Goal: Obtain resource: Obtain resource

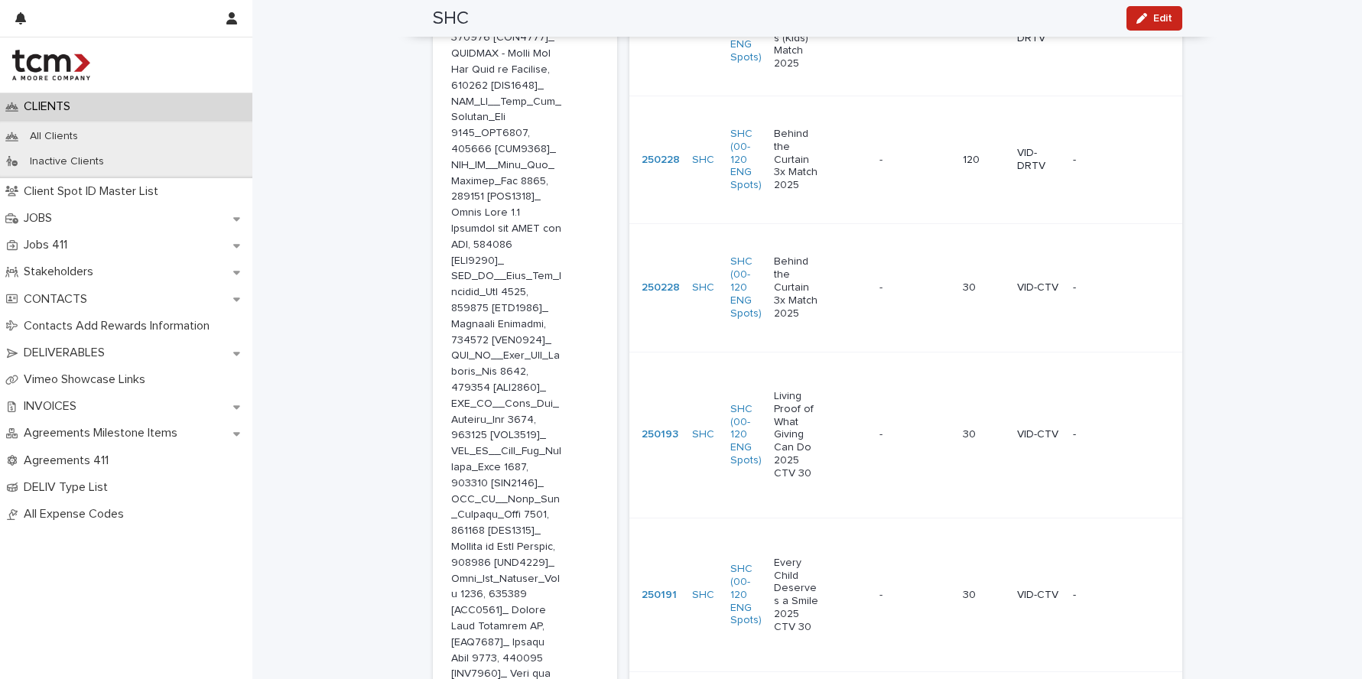
scroll to position [1363, 0]
click at [777, 396] on p "Living Proof of What Giving Can Do 2025 CTV 30" at bounding box center [796, 441] width 45 height 90
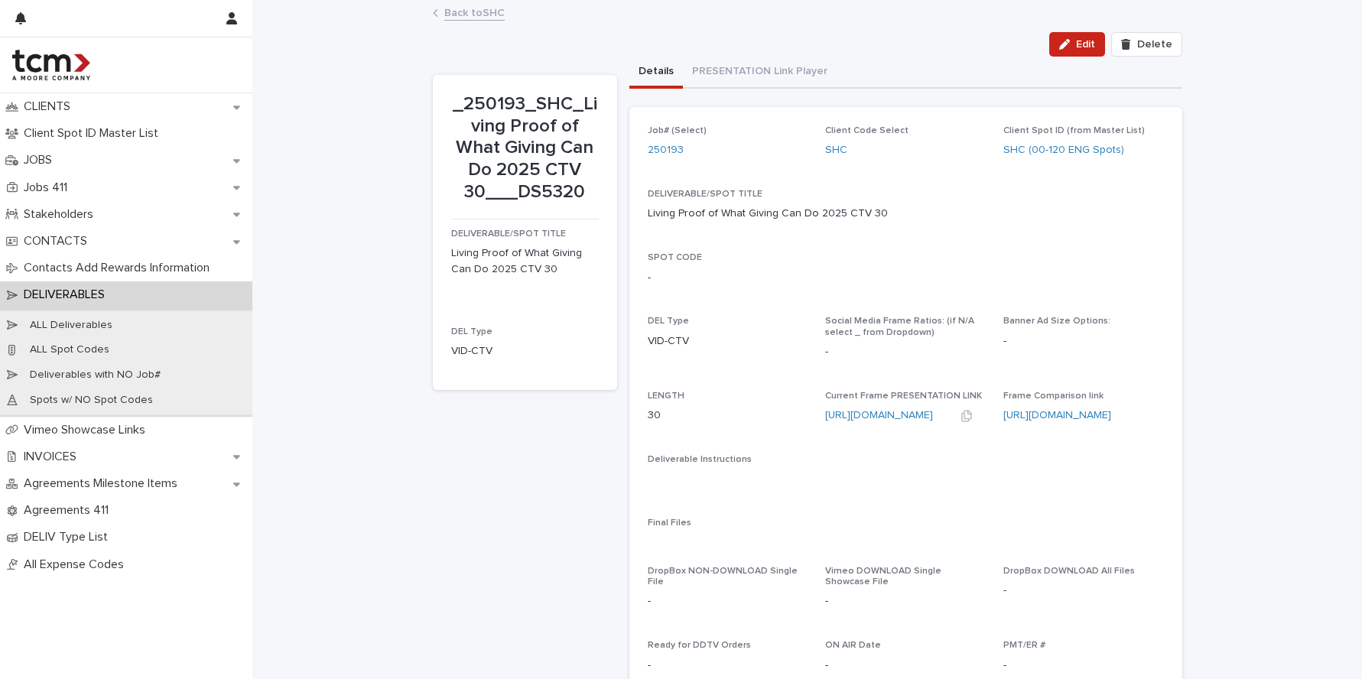
drag, startPoint x: 815, startPoint y: 415, endPoint x: 921, endPoint y: 421, distance: 106.5
click at [921, 421] on div "Job# (Select) 250193 Client Code Select SHC Client Spot ID (from Master List) S…" at bounding box center [906, 498] width 516 height 746
copy div "Current Frame PRESENTATION LINK [URL][DOMAIN_NAME]"
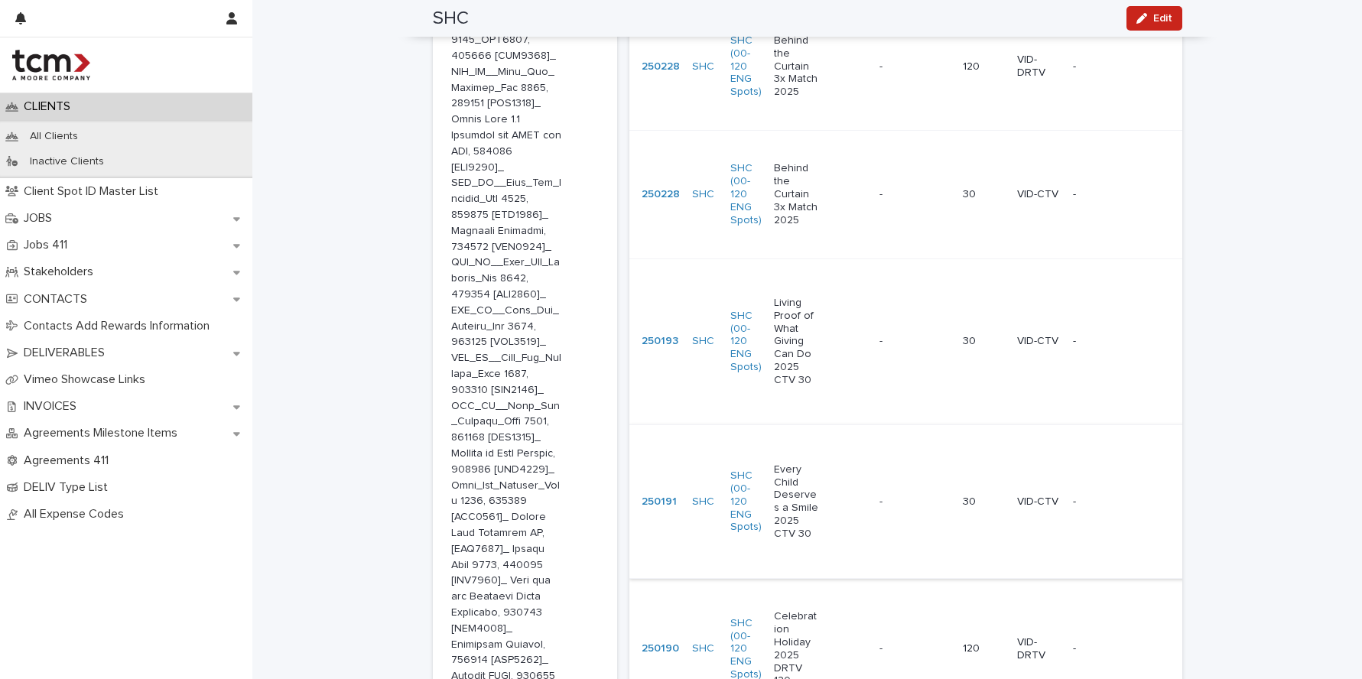
scroll to position [1468, 0]
click at [787, 458] on p "Every Child Deserves a Smile 2025 CTV 30" at bounding box center [796, 496] width 45 height 77
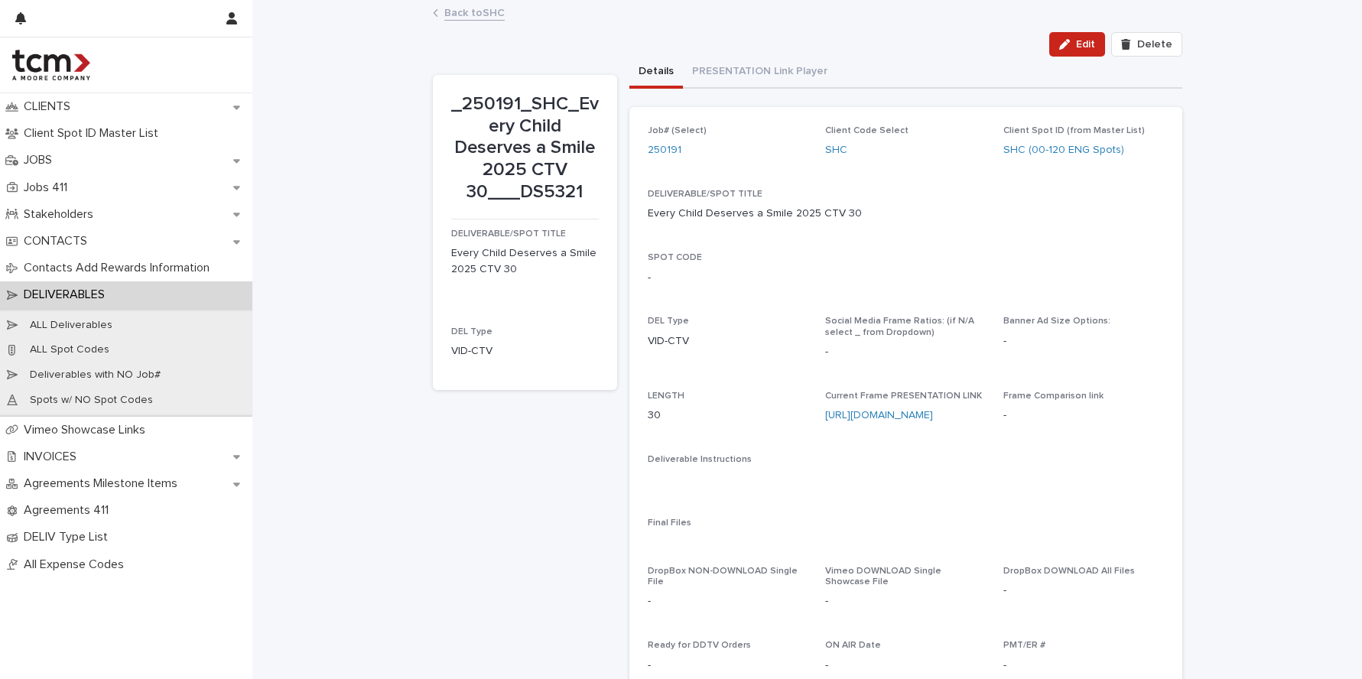
drag, startPoint x: 928, startPoint y: 413, endPoint x: 815, endPoint y: 418, distance: 112.5
click at [815, 418] on div "Job# (Select) 250191 Client Code Select SHC Client Spot ID (from Master List) S…" at bounding box center [906, 498] width 516 height 746
copy div "Current Frame PRESENTATION LINK [URL][DOMAIN_NAME]"
